Goal: Information Seeking & Learning: Learn about a topic

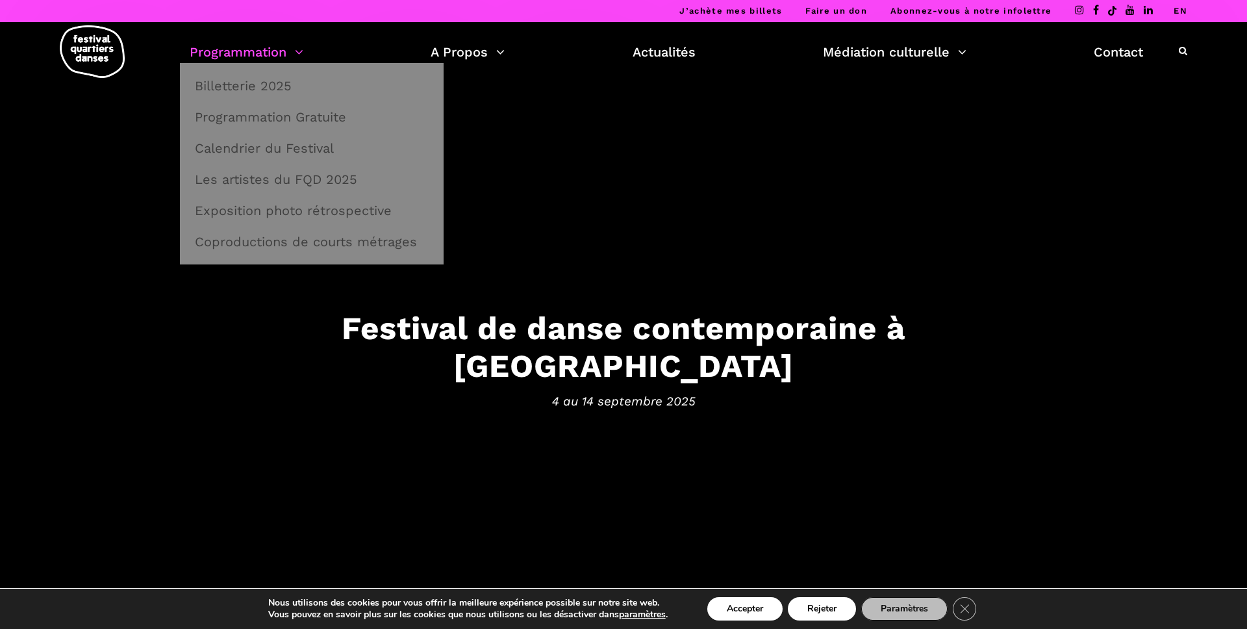
click at [297, 52] on link "Programmation" at bounding box center [247, 52] width 114 height 22
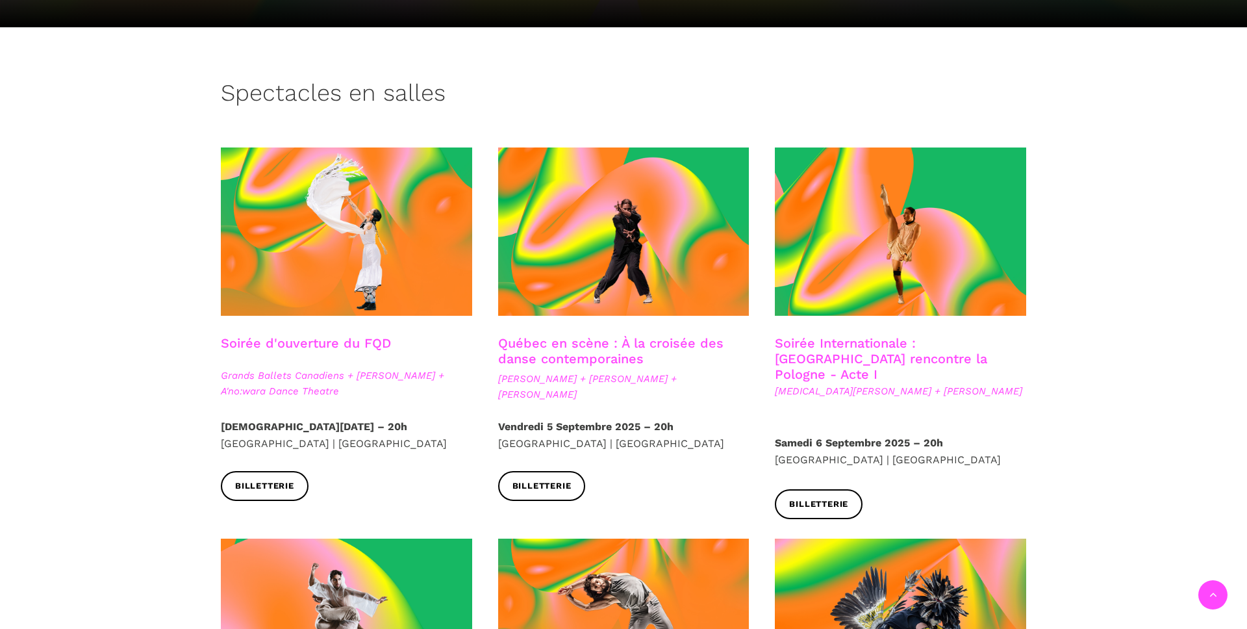
scroll to position [262, 0]
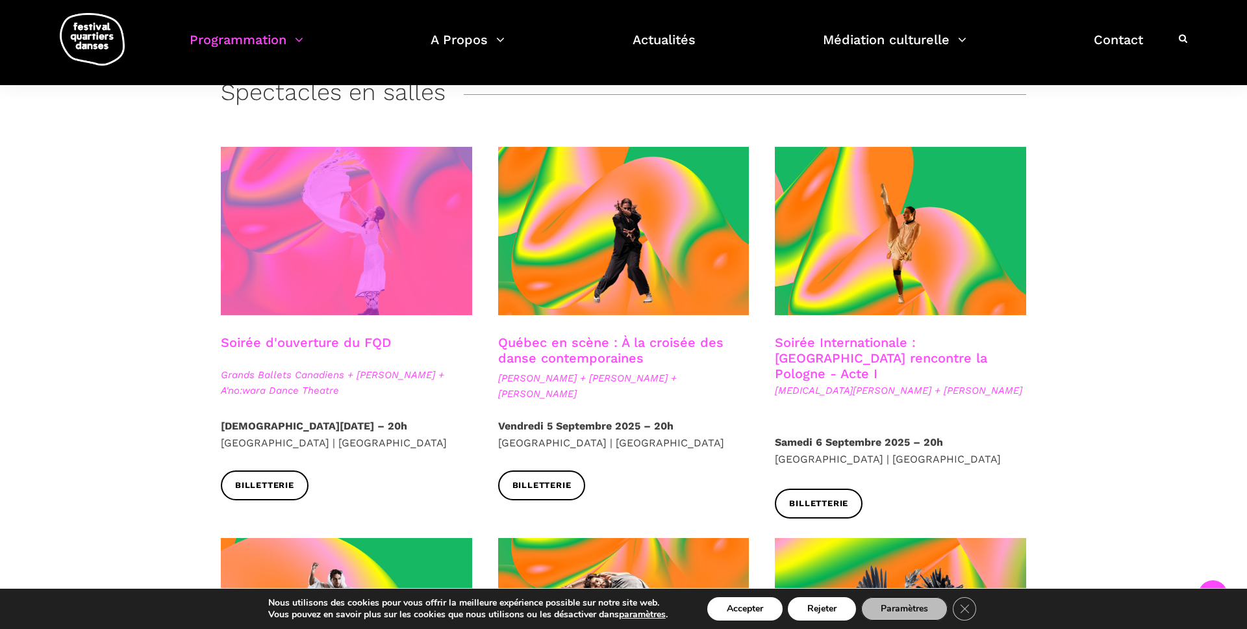
click at [386, 281] on span at bounding box center [346, 231] width 251 height 168
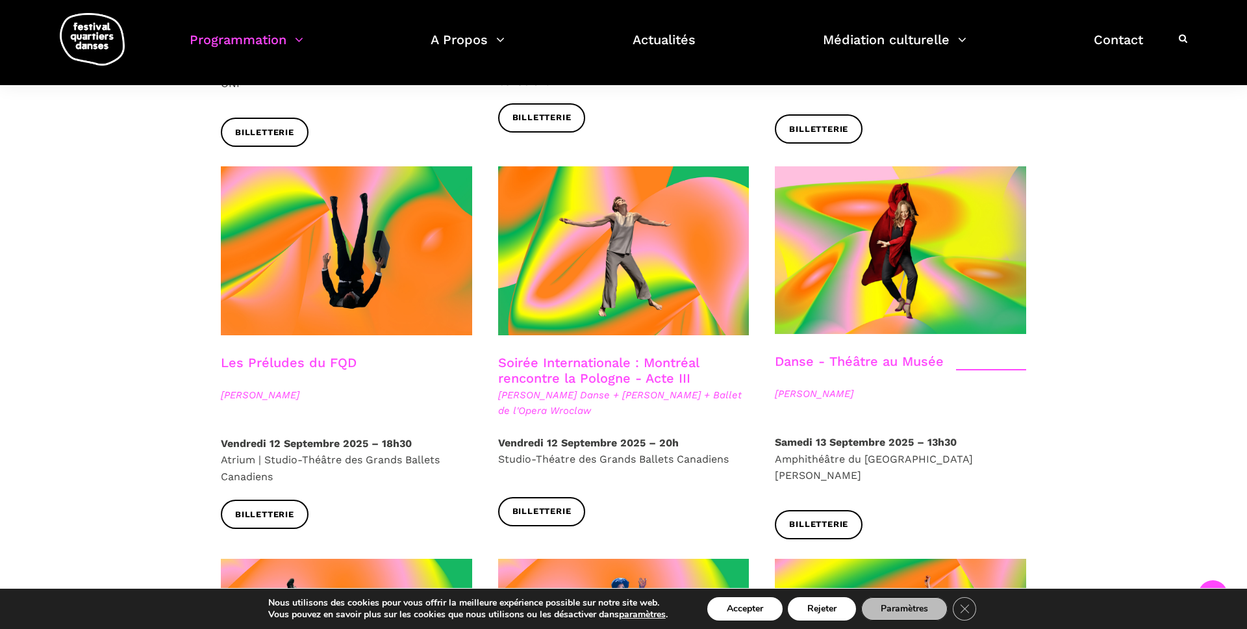
scroll to position [1431, 0]
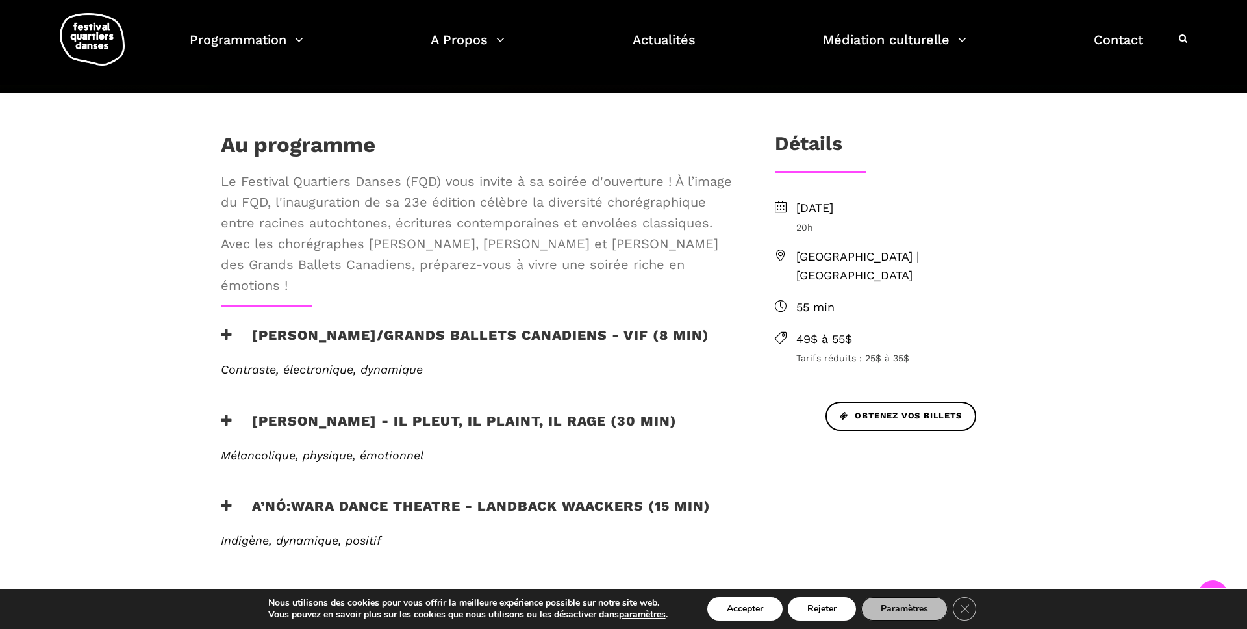
scroll to position [340, 0]
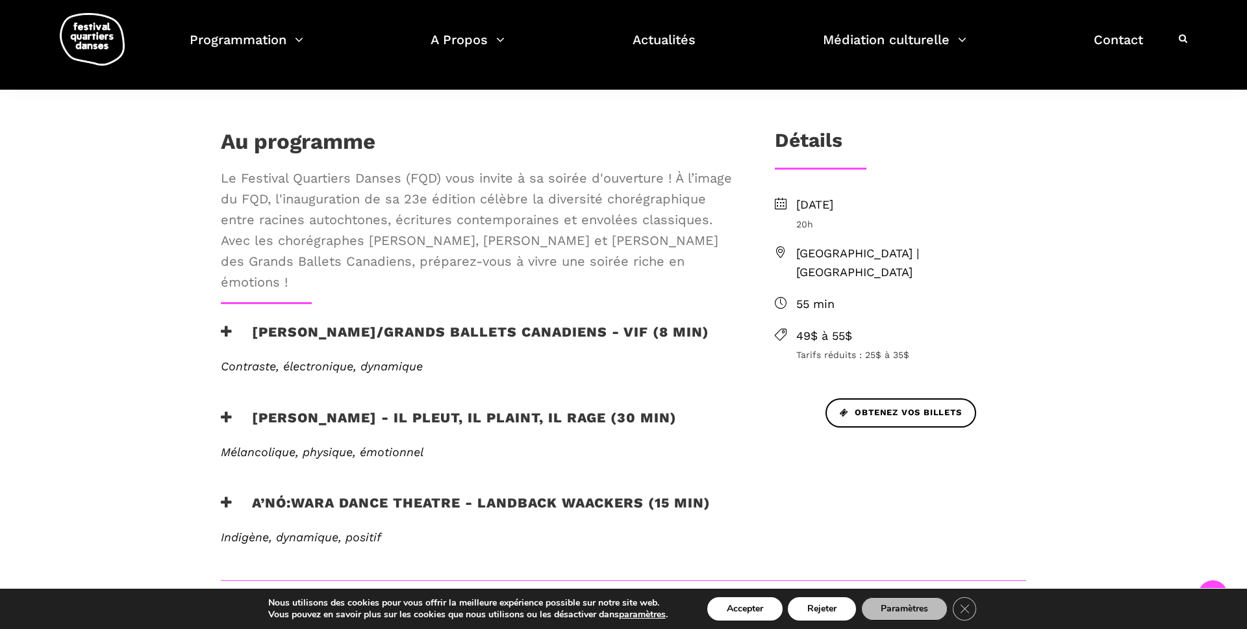
click at [538, 423] on h3 "Charles Brecard - Il pleut, il plaint, il rage (30 min)" at bounding box center [449, 425] width 456 height 32
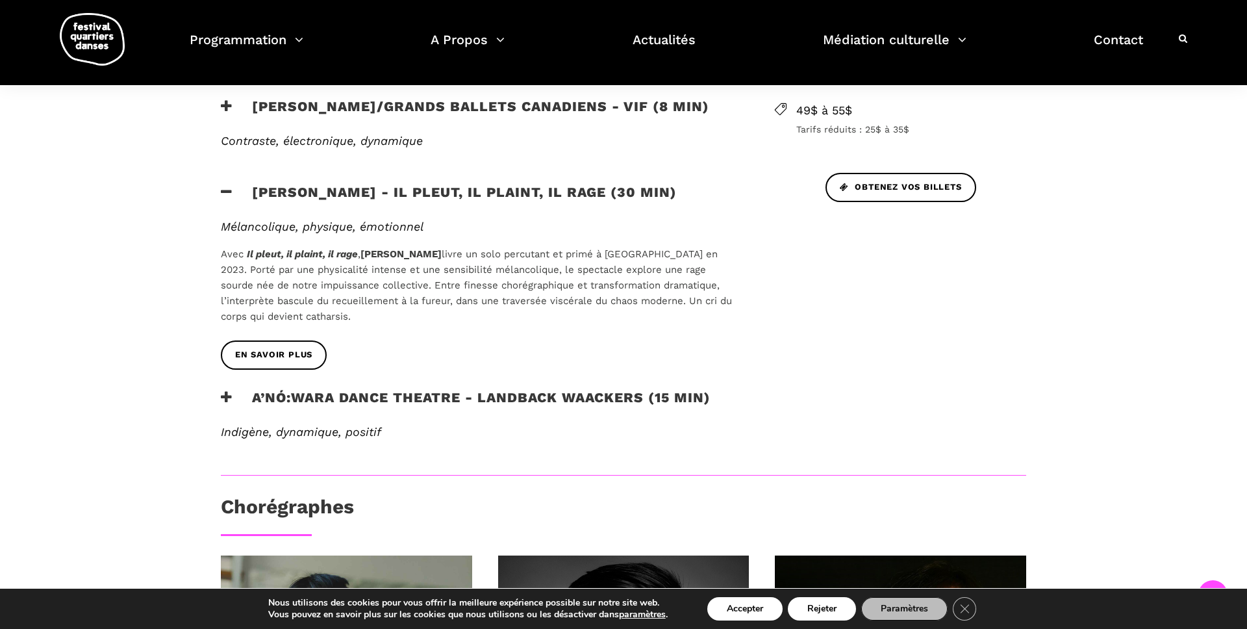
scroll to position [595, 0]
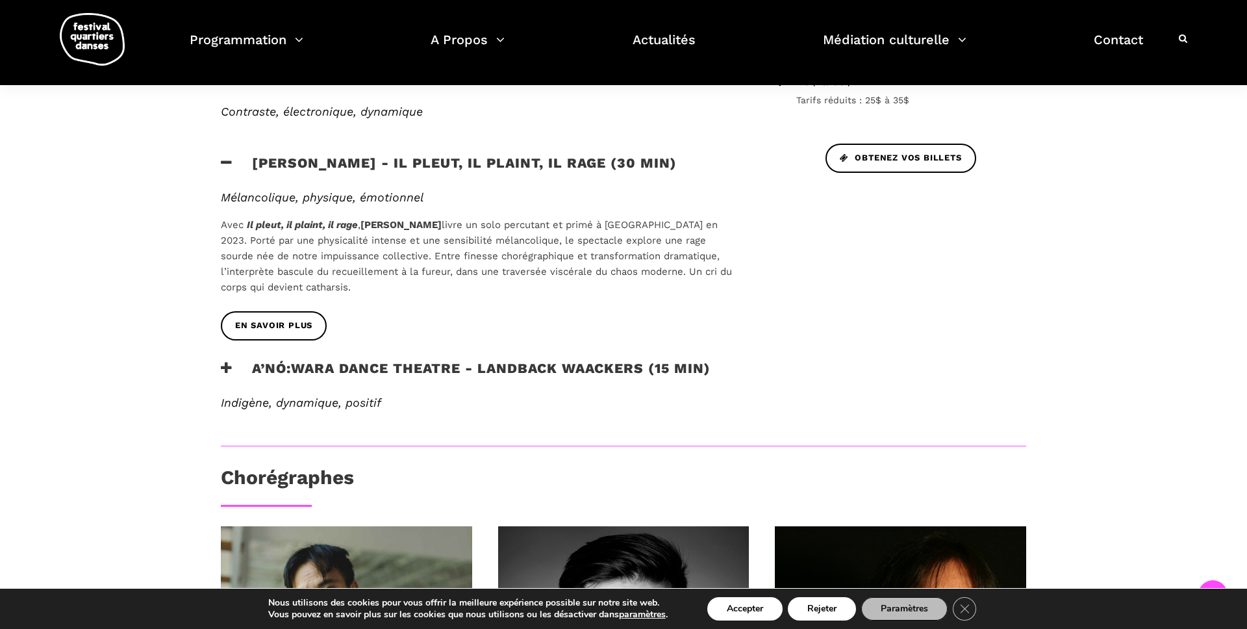
click at [525, 366] on h3 "A’nó:wara Dance Theatre - Landback Waackers (15 min)" at bounding box center [466, 376] width 490 height 32
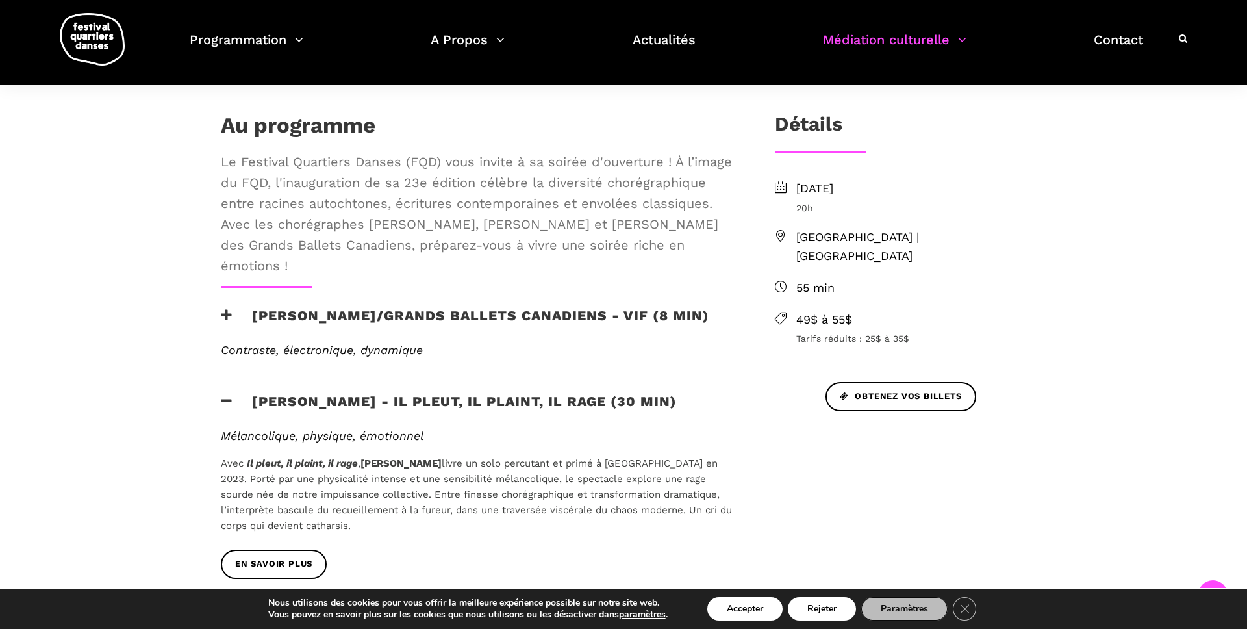
scroll to position [330, 0]
